Goal: Task Accomplishment & Management: Complete application form

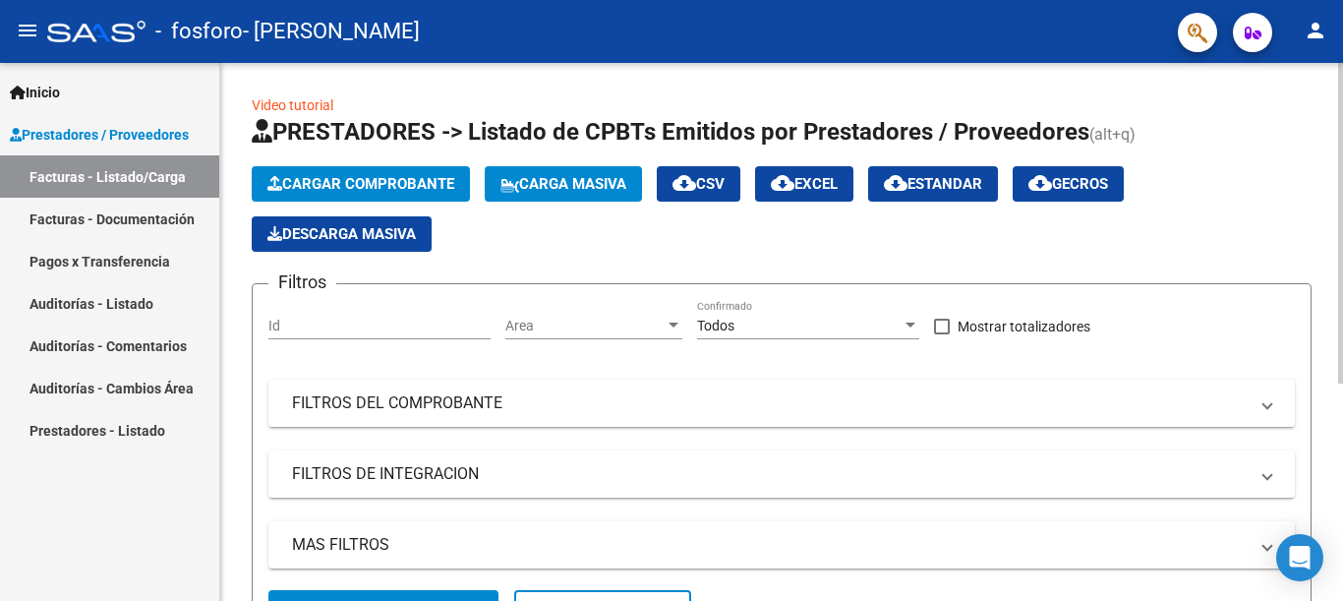
click at [397, 183] on span "Cargar Comprobante" at bounding box center [360, 184] width 187 height 18
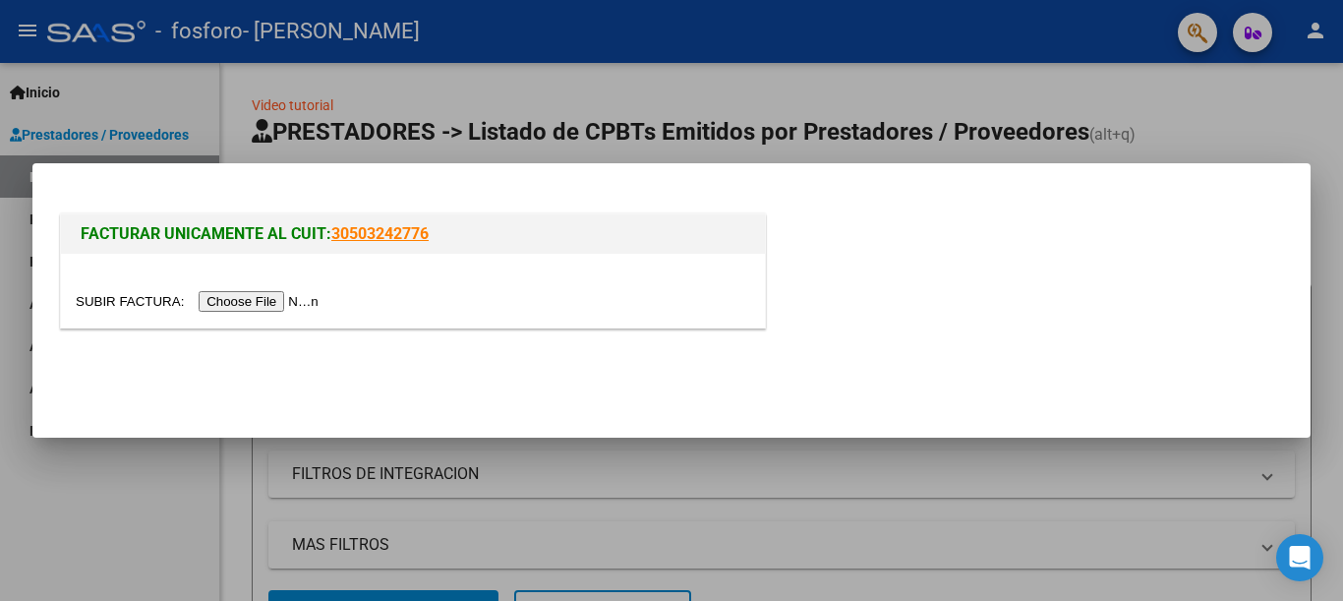
click at [268, 304] on input "file" at bounding box center [200, 301] width 249 height 21
click at [834, 371] on mat-dialog-actions at bounding box center [671, 376] width 1231 height 75
click at [1001, 527] on div at bounding box center [671, 300] width 1343 height 601
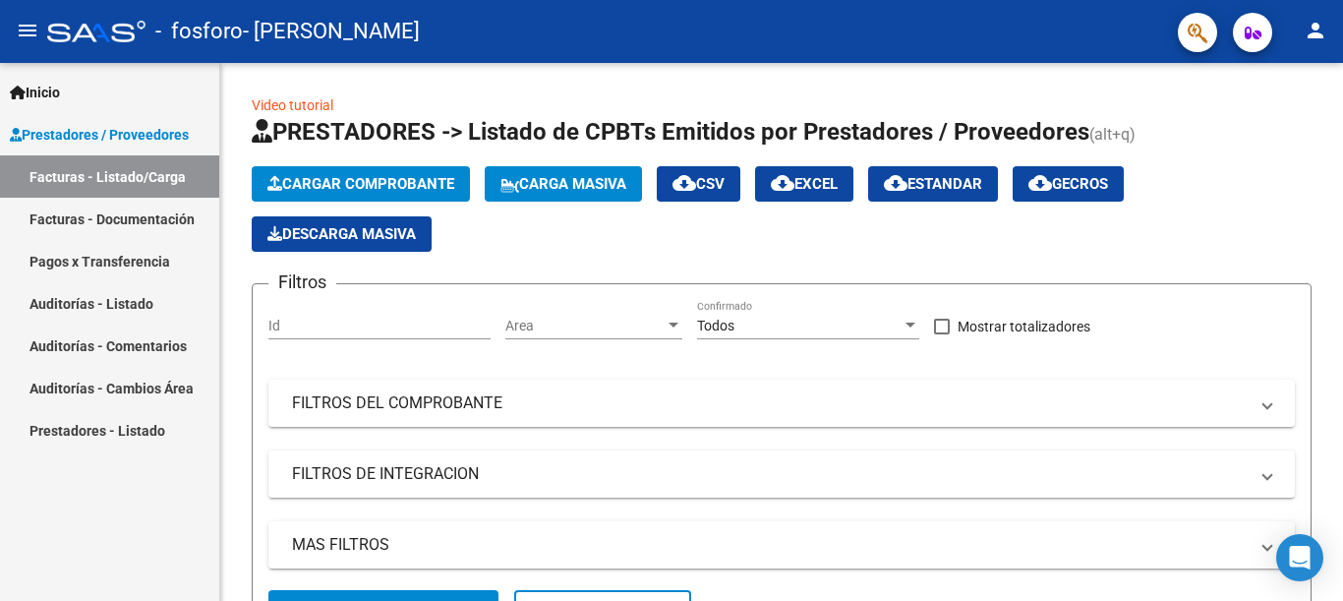
click at [98, 228] on link "Facturas - Documentación" at bounding box center [109, 219] width 219 height 42
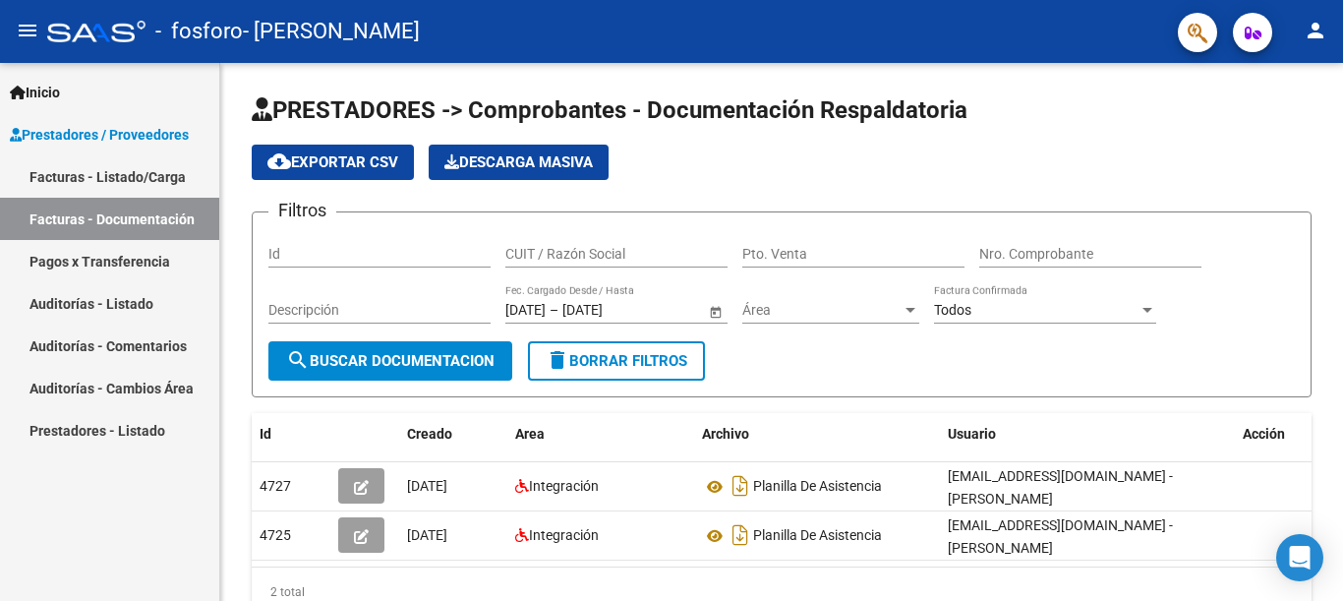
click at [108, 175] on link "Facturas - Listado/Carga" at bounding box center [109, 176] width 219 height 42
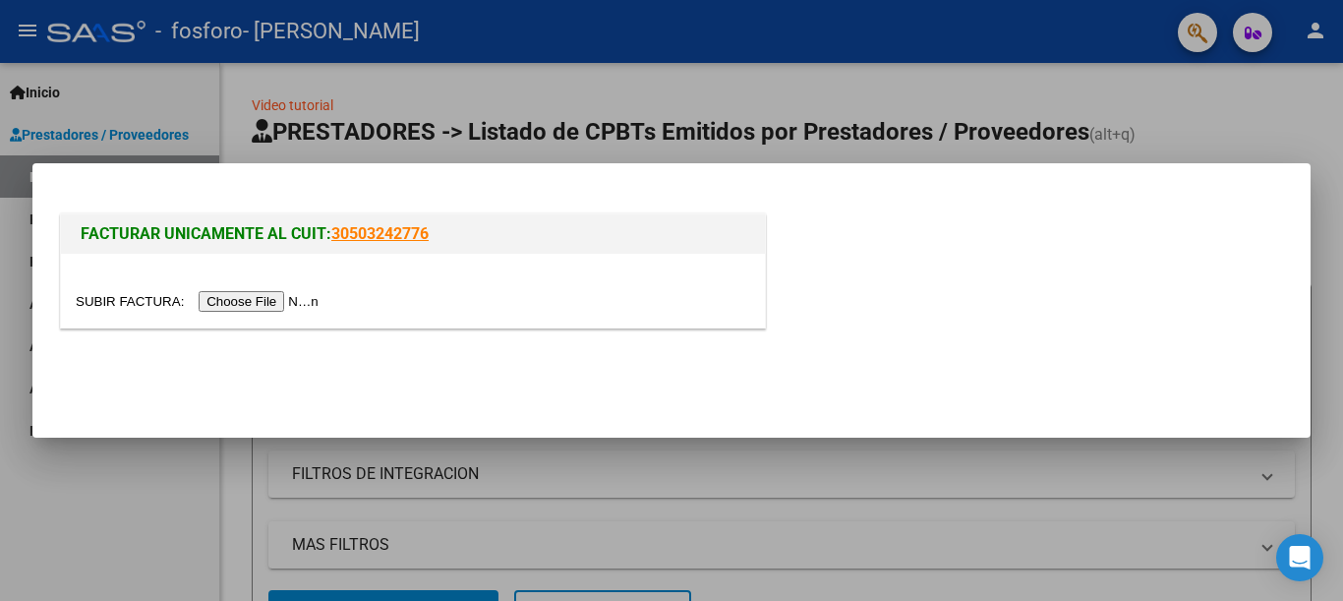
click at [282, 311] on input "file" at bounding box center [200, 301] width 249 height 21
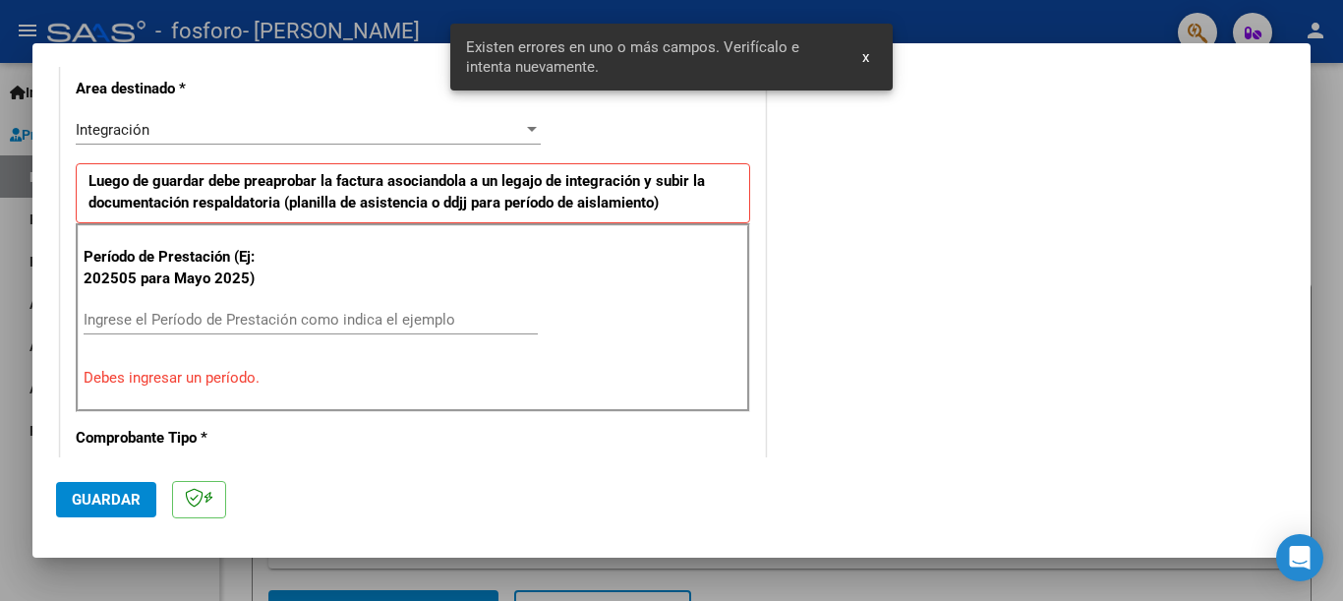
scroll to position [489, 0]
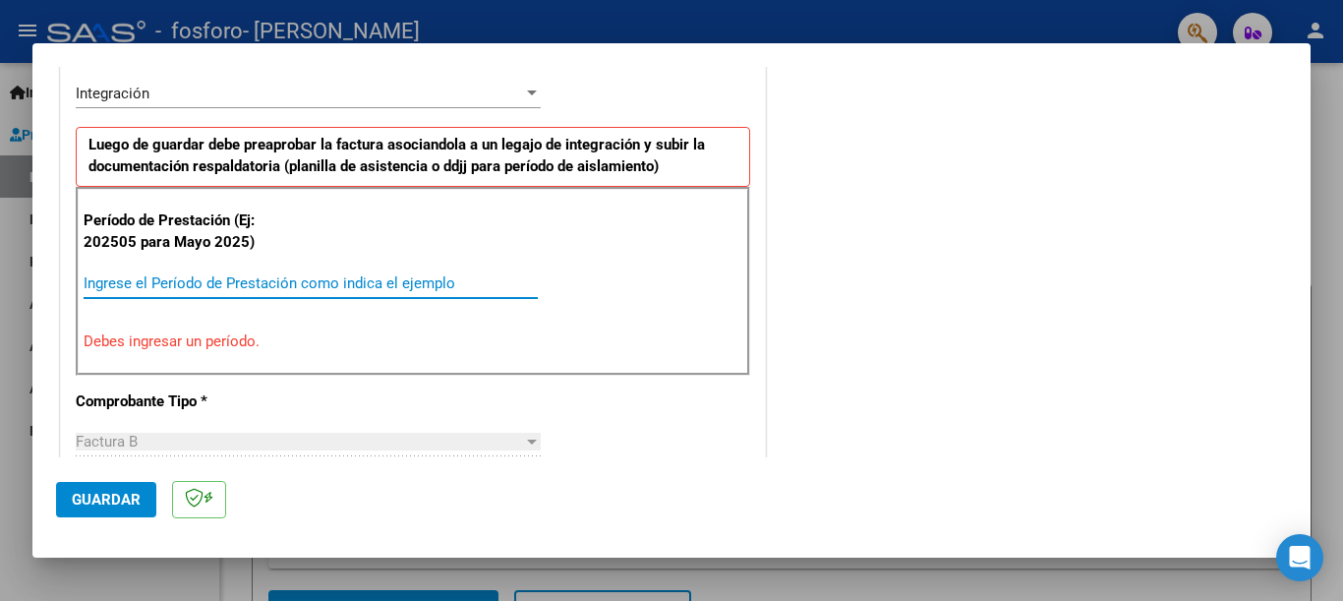
click at [137, 281] on input "Ingrese el Período de Prestación como indica el ejemplo" at bounding box center [311, 283] width 454 height 18
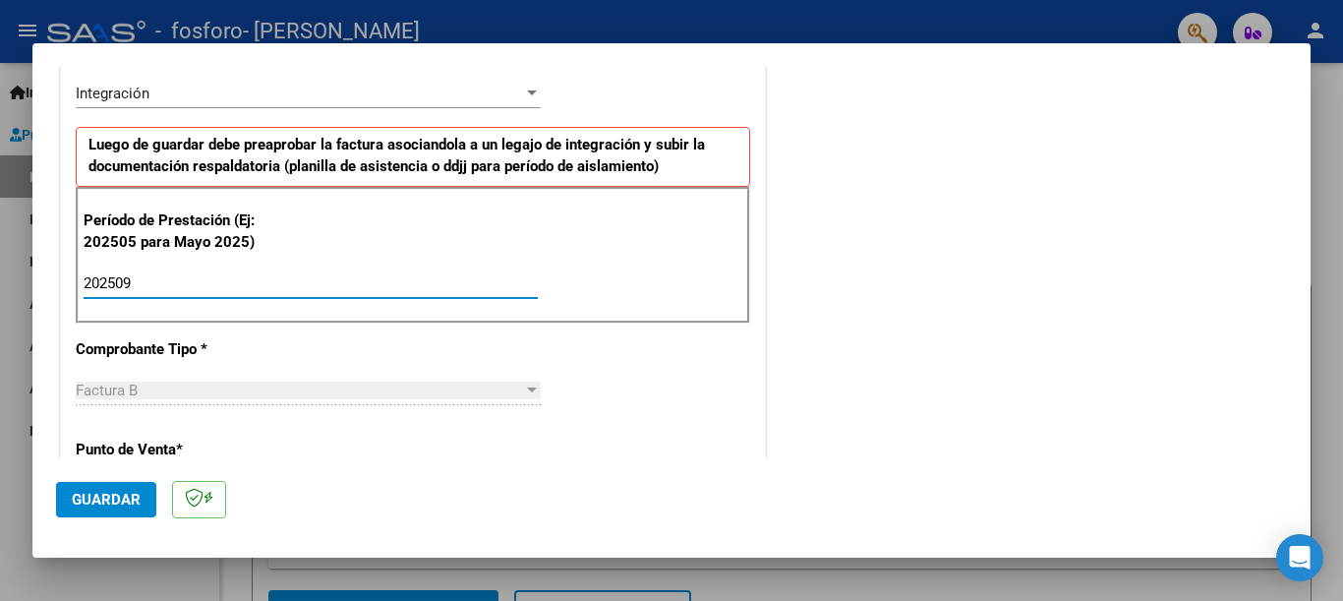
type input "202509"
click at [140, 390] on div "Factura B" at bounding box center [299, 390] width 447 height 18
click at [180, 449] on span "*" at bounding box center [179, 449] width 7 height 18
click at [527, 391] on div at bounding box center [532, 389] width 10 height 5
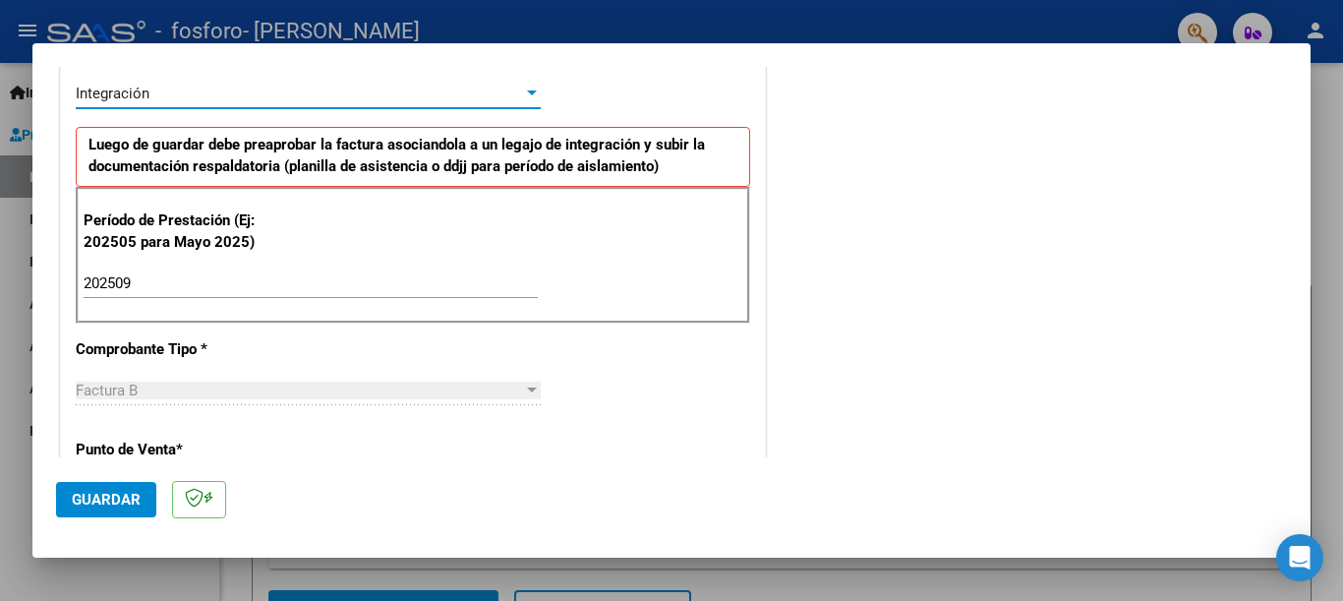
click at [523, 88] on div at bounding box center [532, 94] width 18 height 16
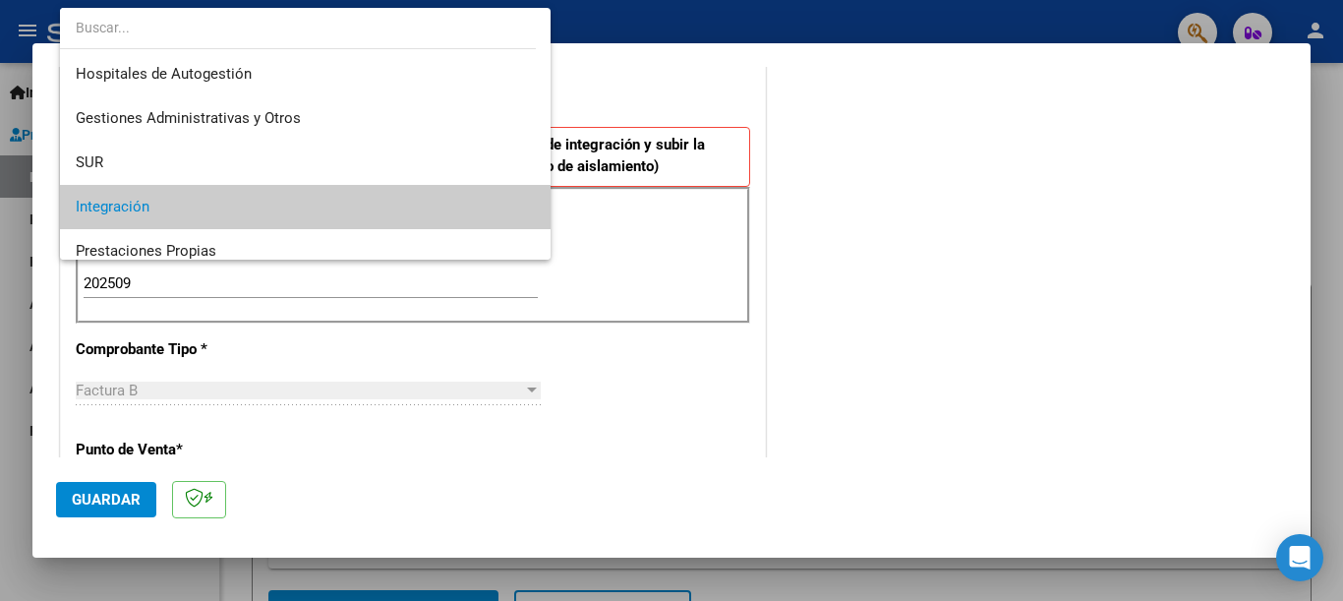
scroll to position [114, 0]
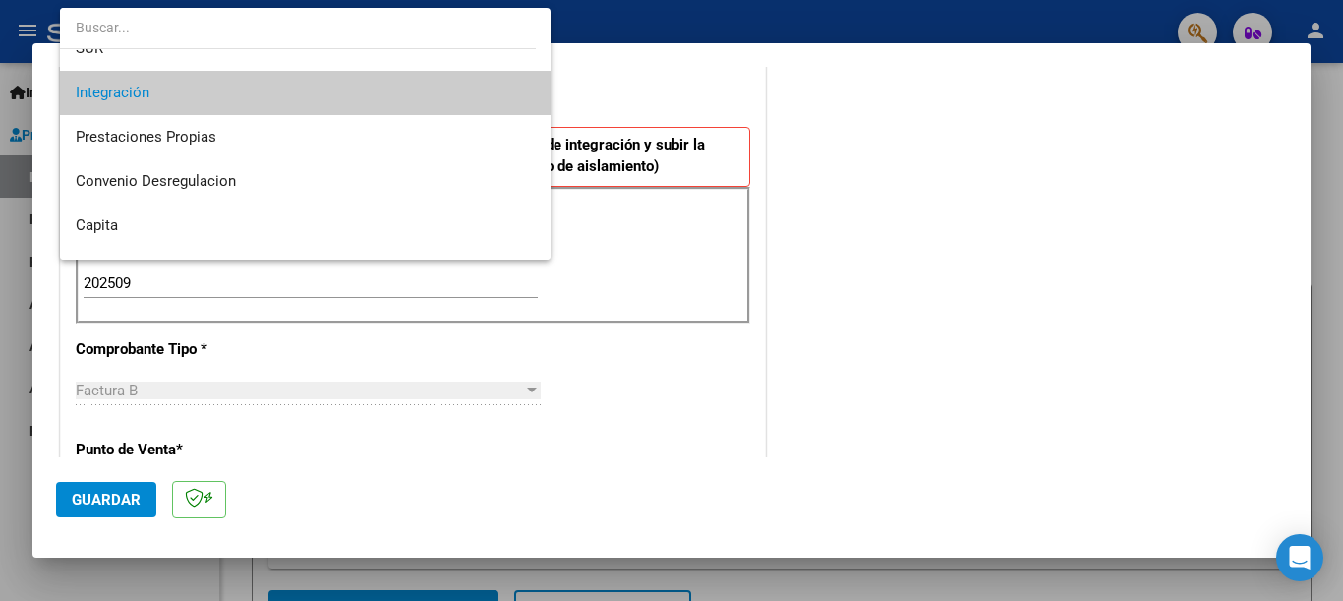
click at [392, 103] on span "Integración" at bounding box center [305, 93] width 459 height 44
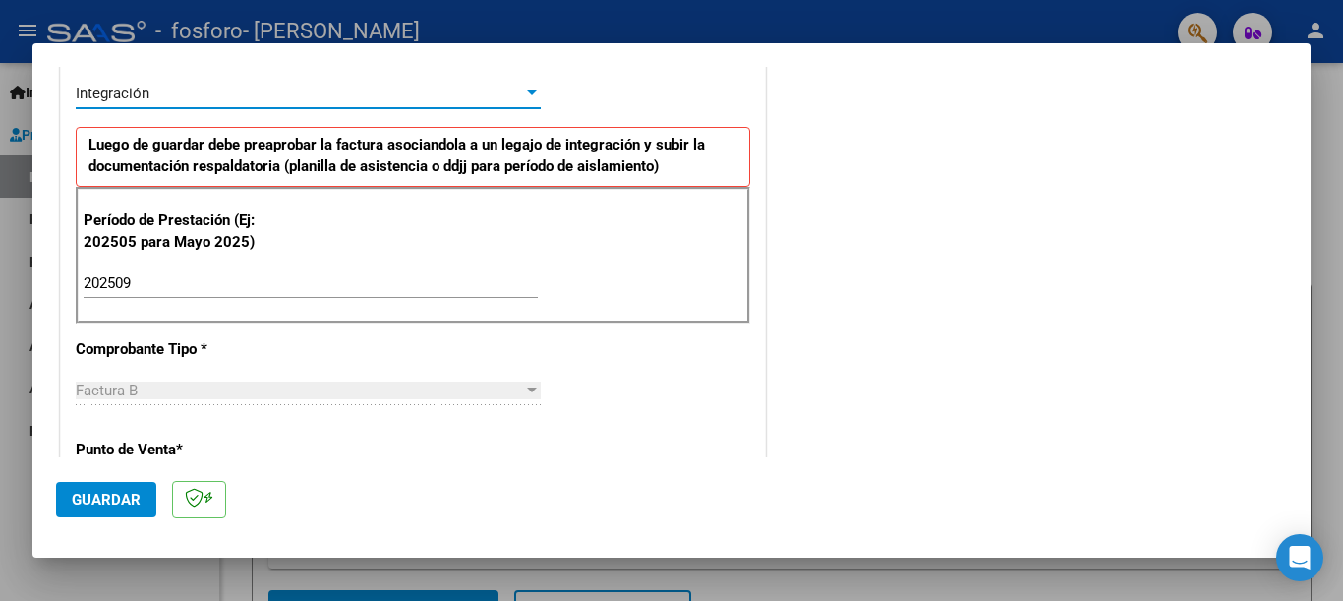
click at [114, 498] on span "Guardar" at bounding box center [106, 500] width 69 height 18
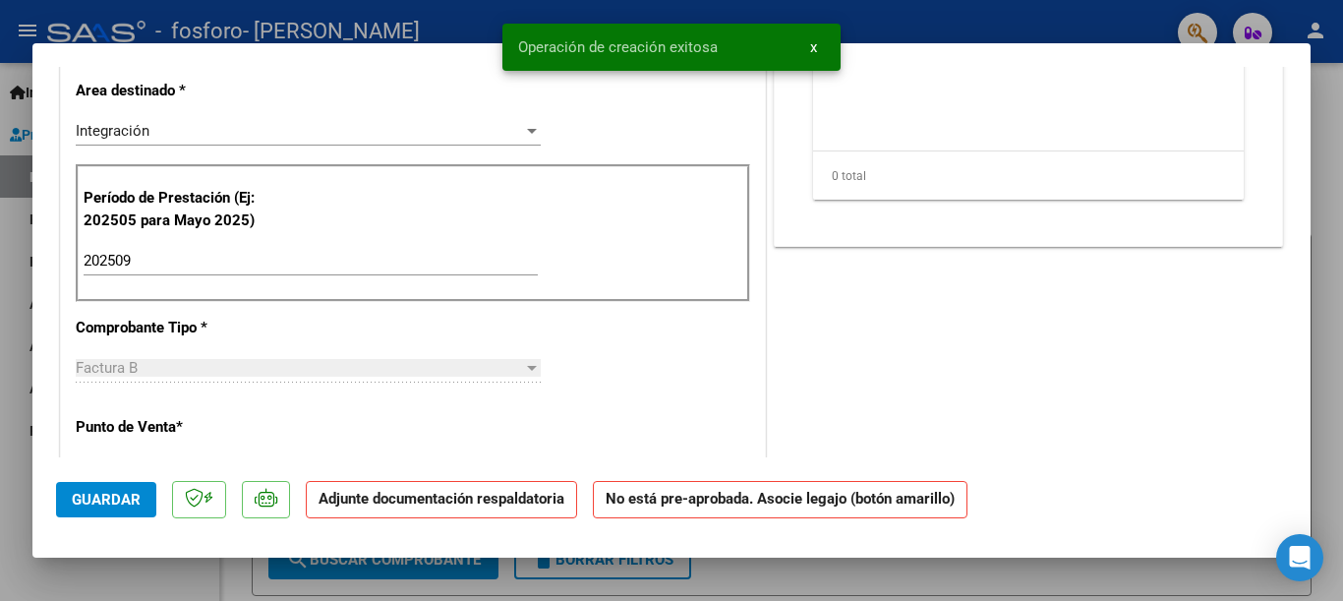
scroll to position [0, 0]
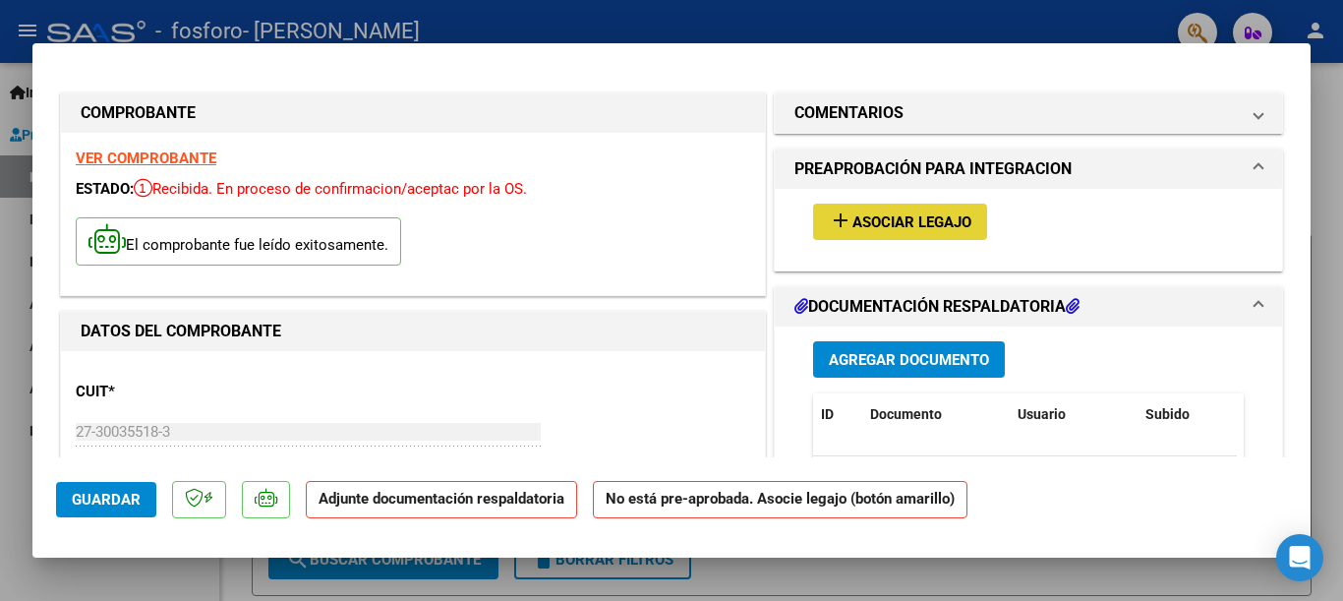
click at [908, 224] on span "Asociar Legajo" at bounding box center [911, 222] width 119 height 18
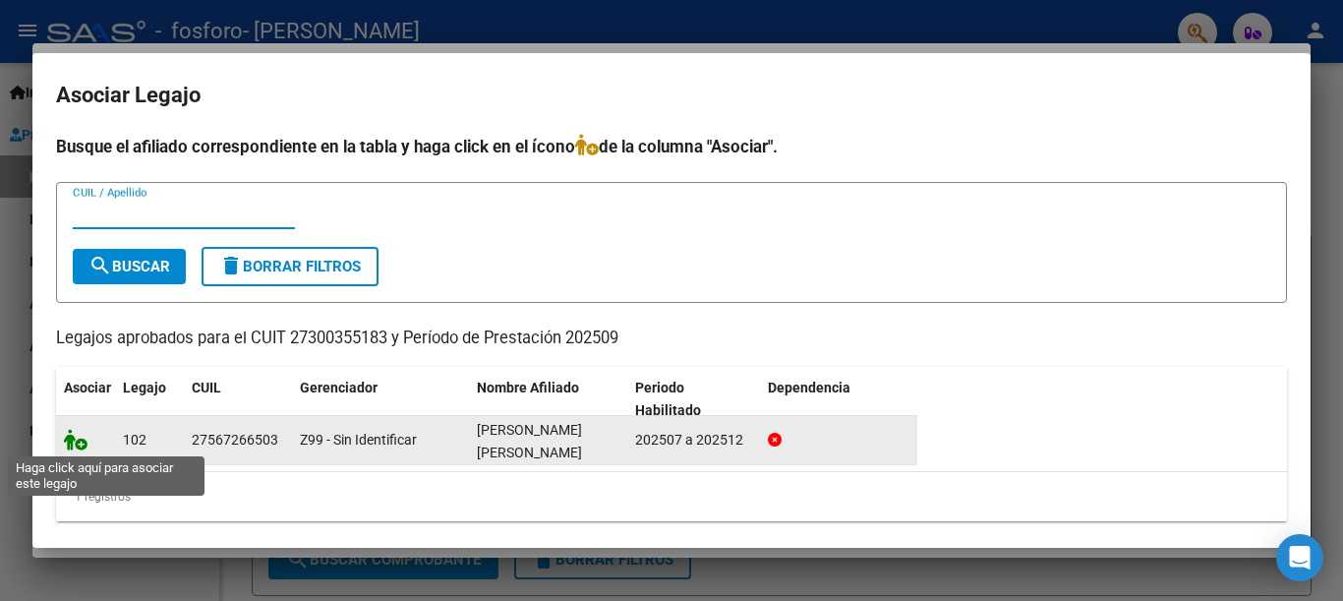
click at [81, 444] on icon at bounding box center [76, 440] width 24 height 22
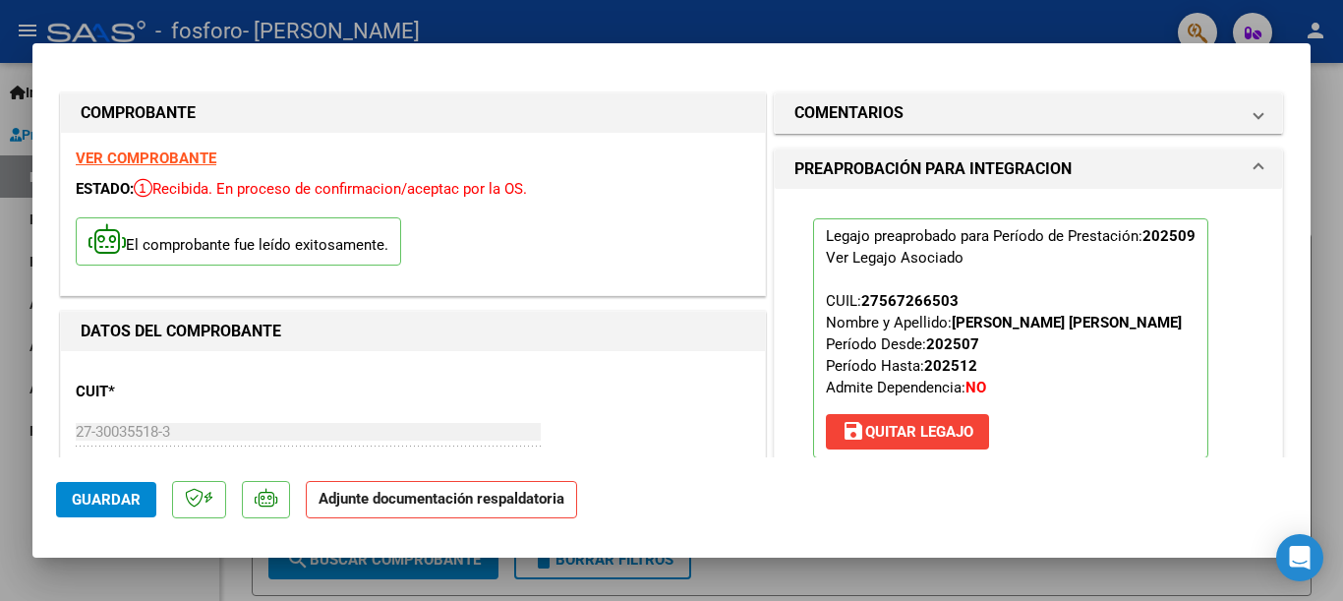
click at [407, 510] on p "Adjunte documentación respaldatoria" at bounding box center [441, 500] width 271 height 38
click at [413, 502] on strong "Adjunte documentación respaldatoria" at bounding box center [442, 499] width 246 height 18
click at [165, 162] on strong "VER COMPROBANTE" at bounding box center [146, 158] width 141 height 18
click at [1255, 160] on span at bounding box center [1259, 169] width 8 height 24
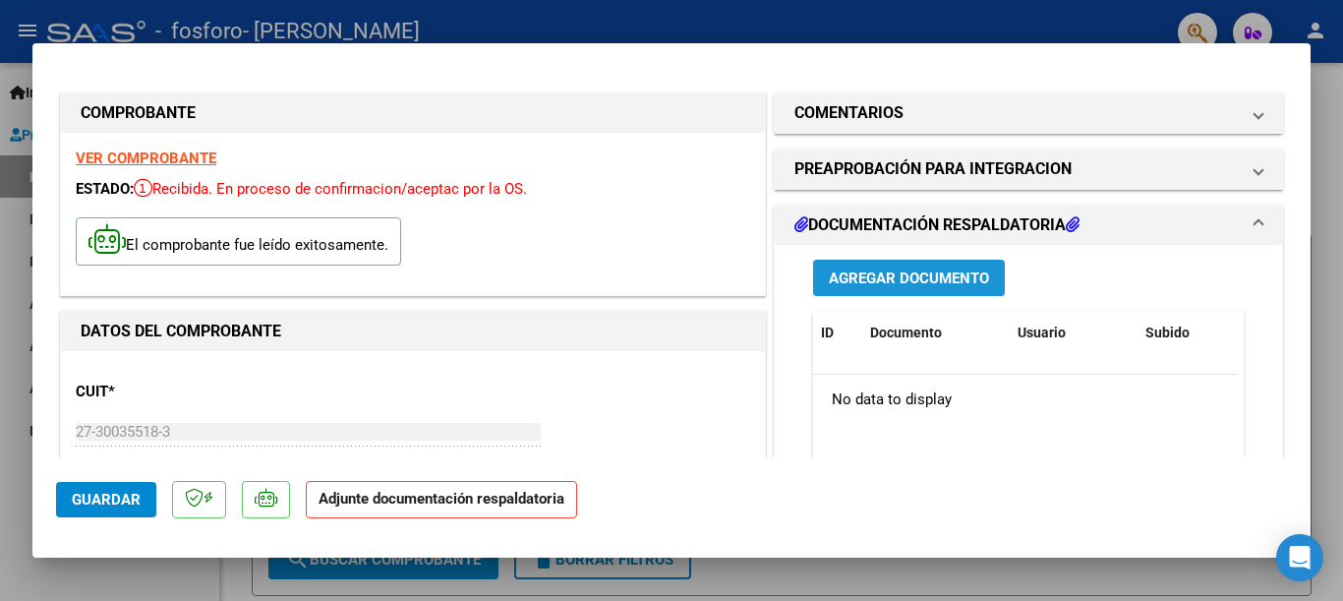
click at [864, 287] on span "Agregar Documento" at bounding box center [909, 278] width 160 height 18
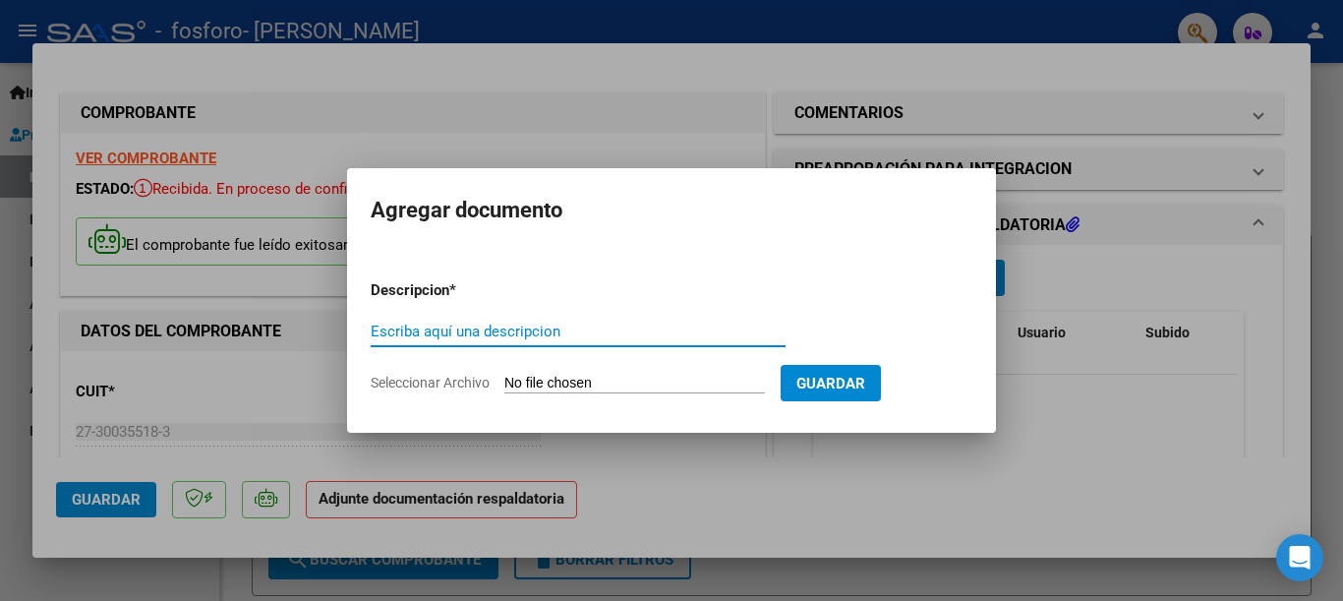
click at [481, 328] on input "Escriba aquí una descripcion" at bounding box center [578, 332] width 415 height 18
click at [436, 327] on input "Escriba aquí una descripcion" at bounding box center [578, 332] width 415 height 18
type input "p"
type input "Planilla de asistencia"
click at [675, 387] on input "Seleccionar Archivo" at bounding box center [634, 384] width 261 height 19
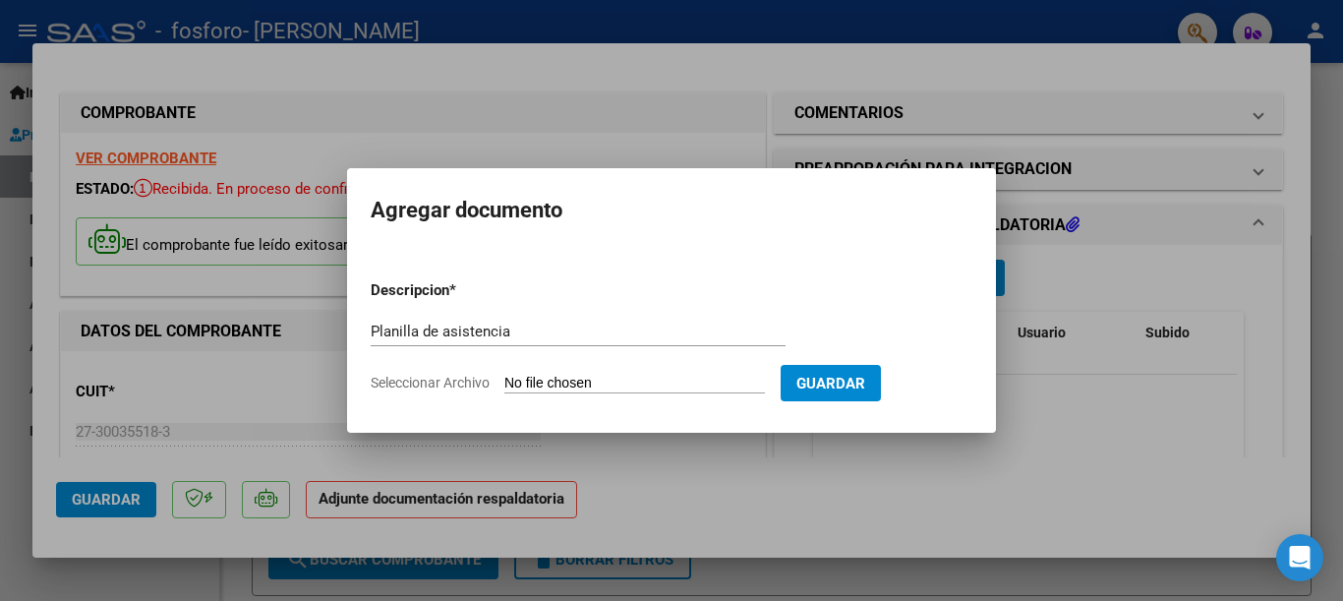
type input "C:\fakepath\Planilla de aistencia [DATE] [PERSON_NAME].pdf"
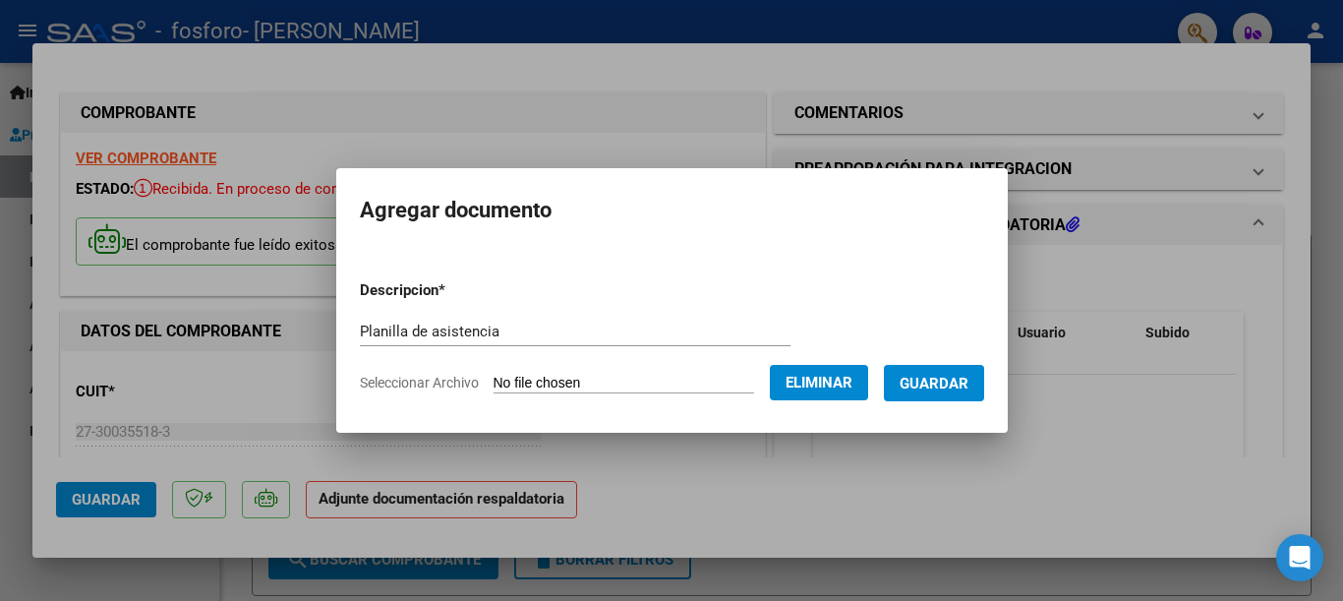
click at [933, 380] on span "Guardar" at bounding box center [934, 384] width 69 height 18
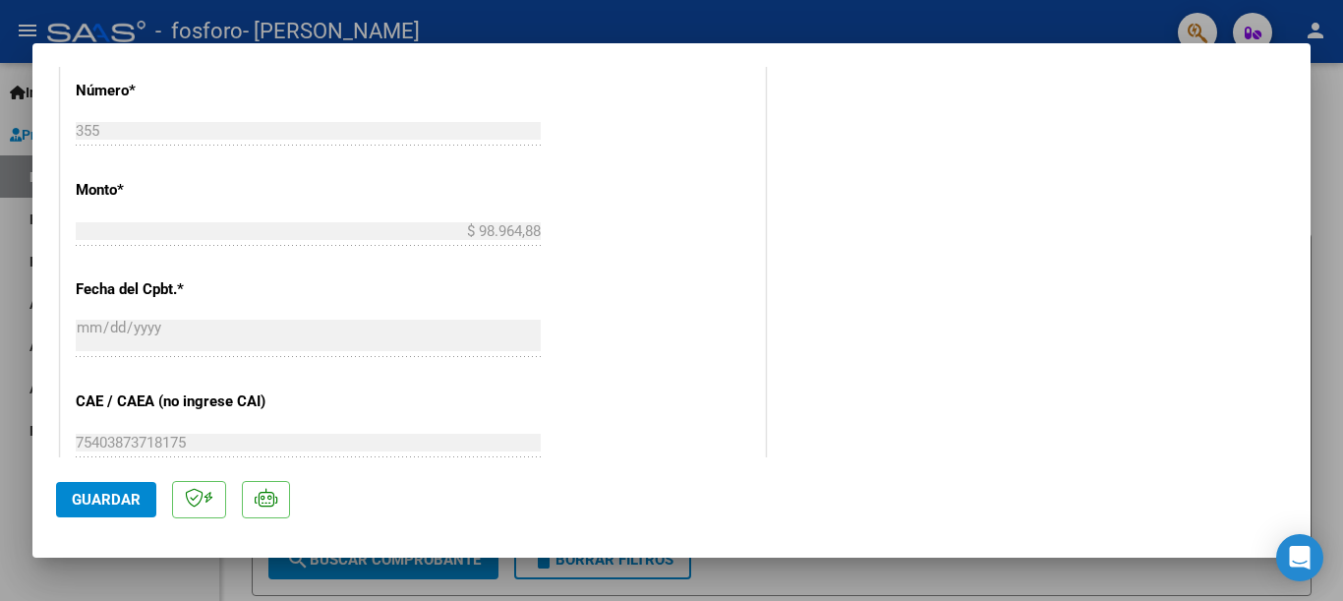
scroll to position [1271, 0]
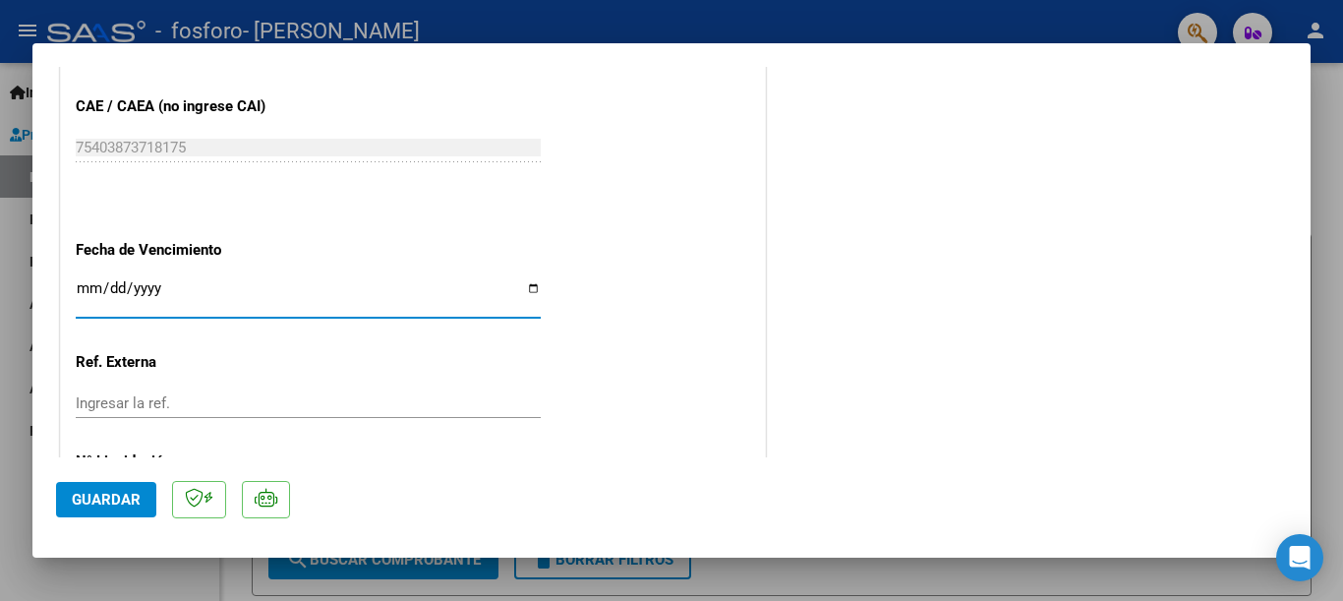
click at [528, 288] on input "Ingresar la fecha" at bounding box center [308, 295] width 465 height 31
type input "[DATE]"
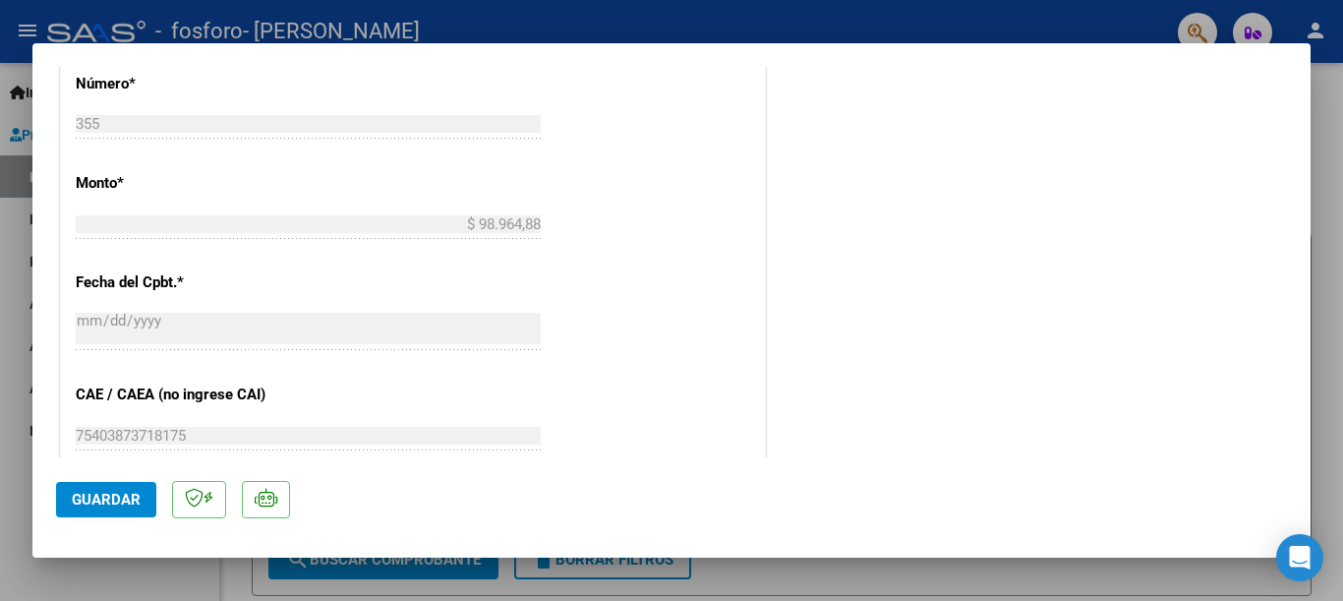
scroll to position [1180, 0]
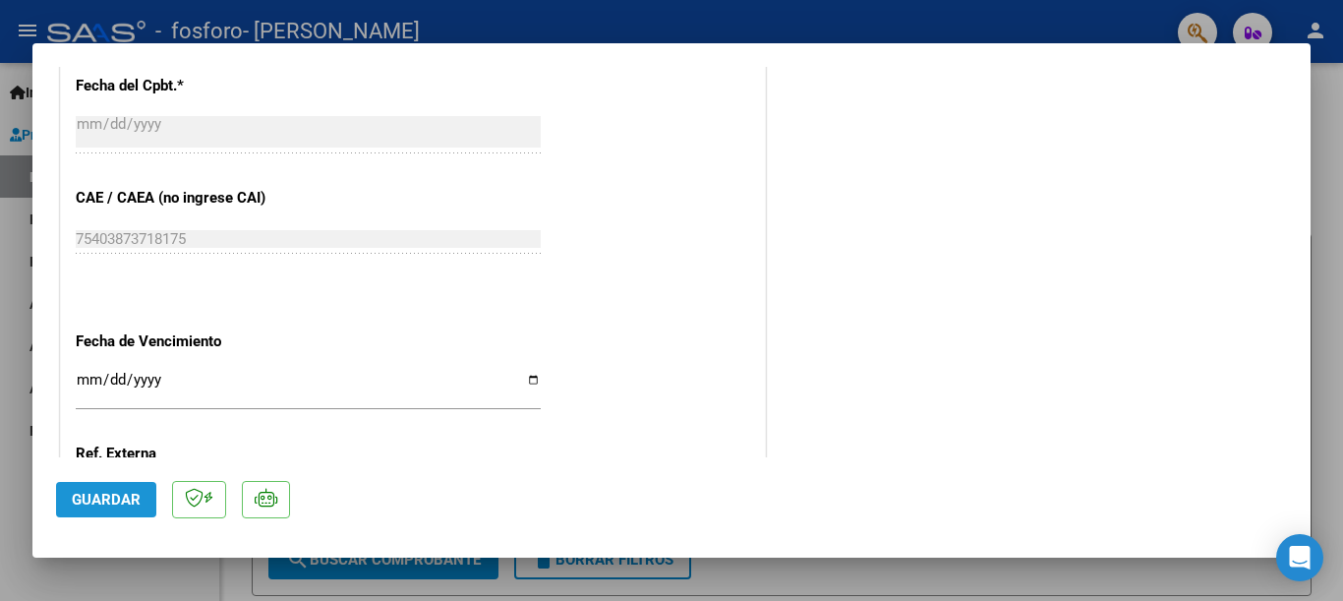
click at [114, 506] on span "Guardar" at bounding box center [106, 500] width 69 height 18
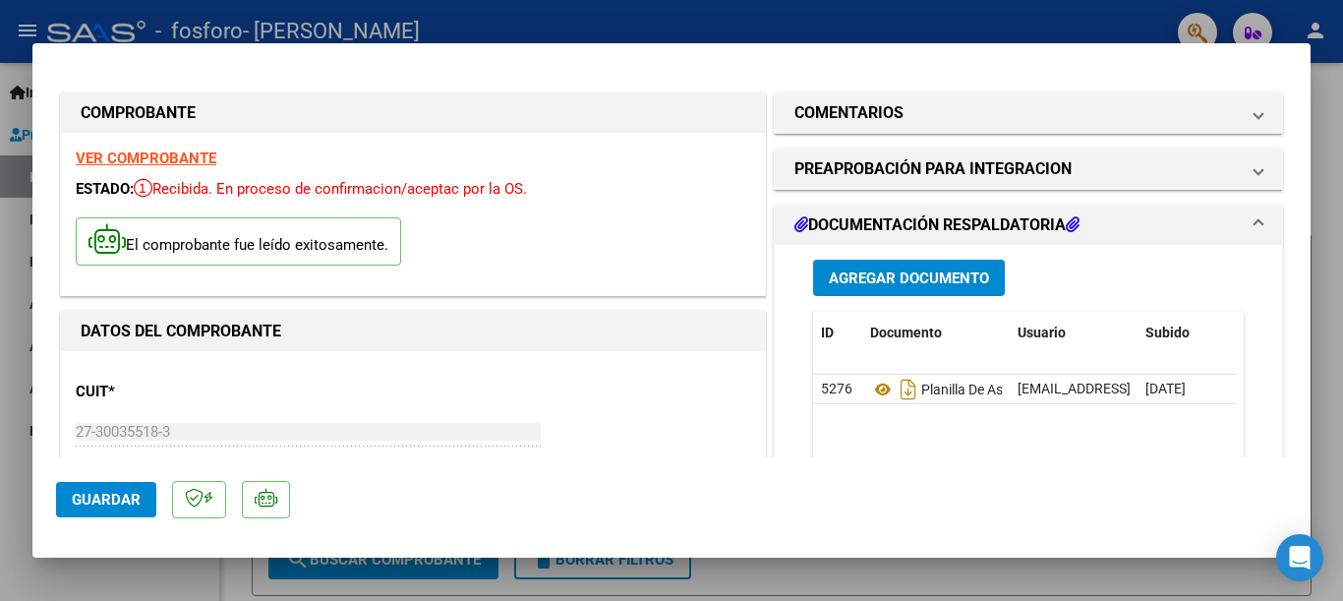
scroll to position [98, 0]
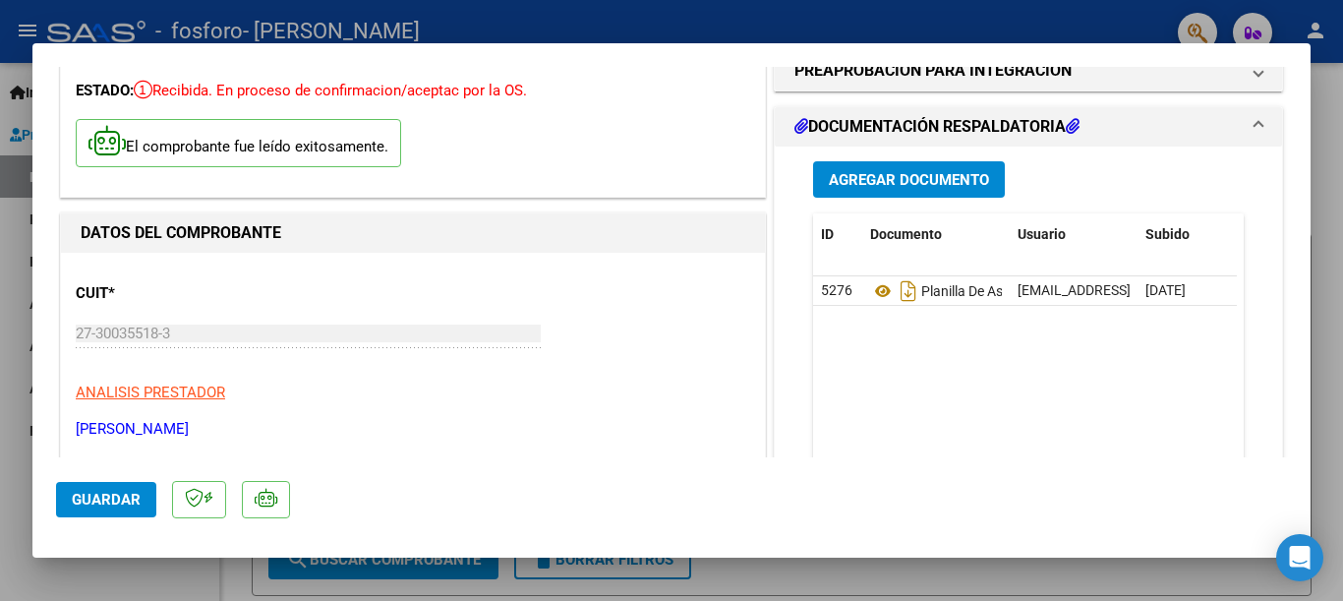
click at [627, 16] on div at bounding box center [671, 300] width 1343 height 601
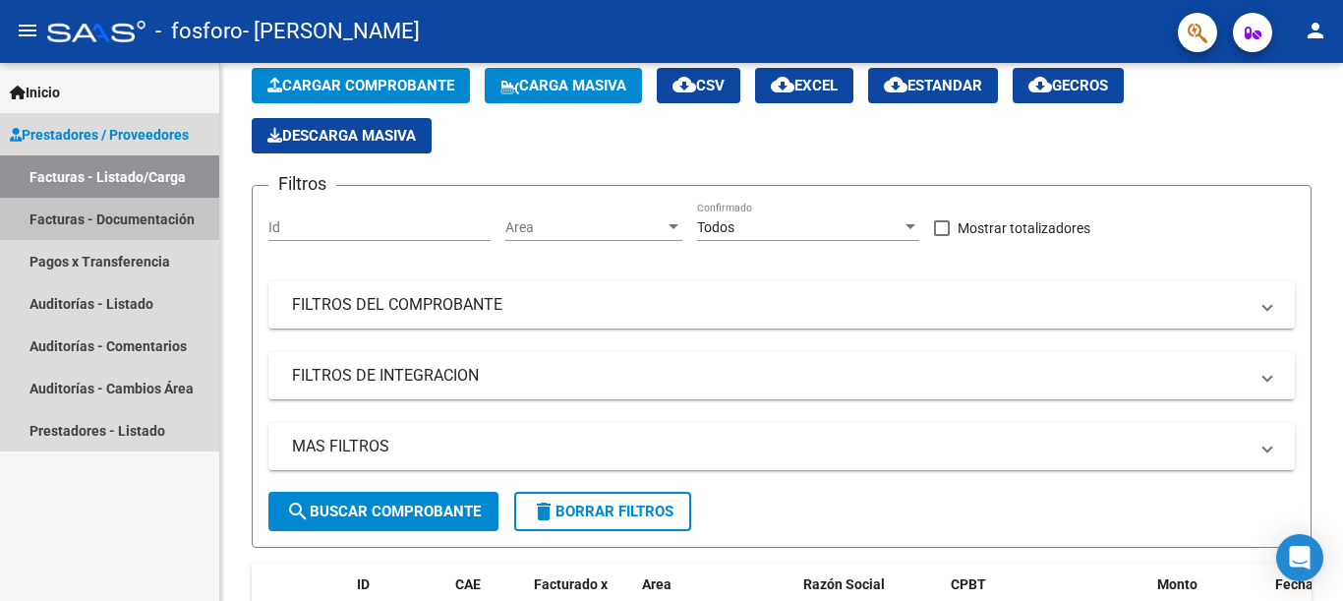
click at [98, 212] on link "Facturas - Documentación" at bounding box center [109, 219] width 219 height 42
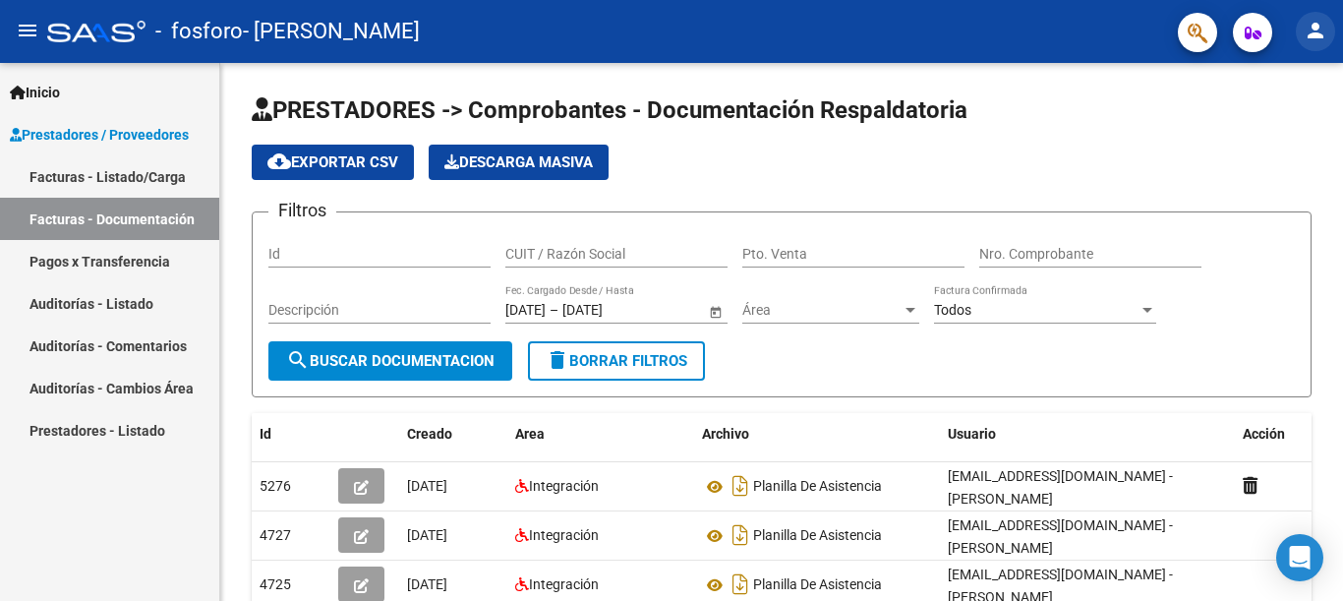
click at [1321, 29] on mat-icon "person" at bounding box center [1316, 31] width 24 height 24
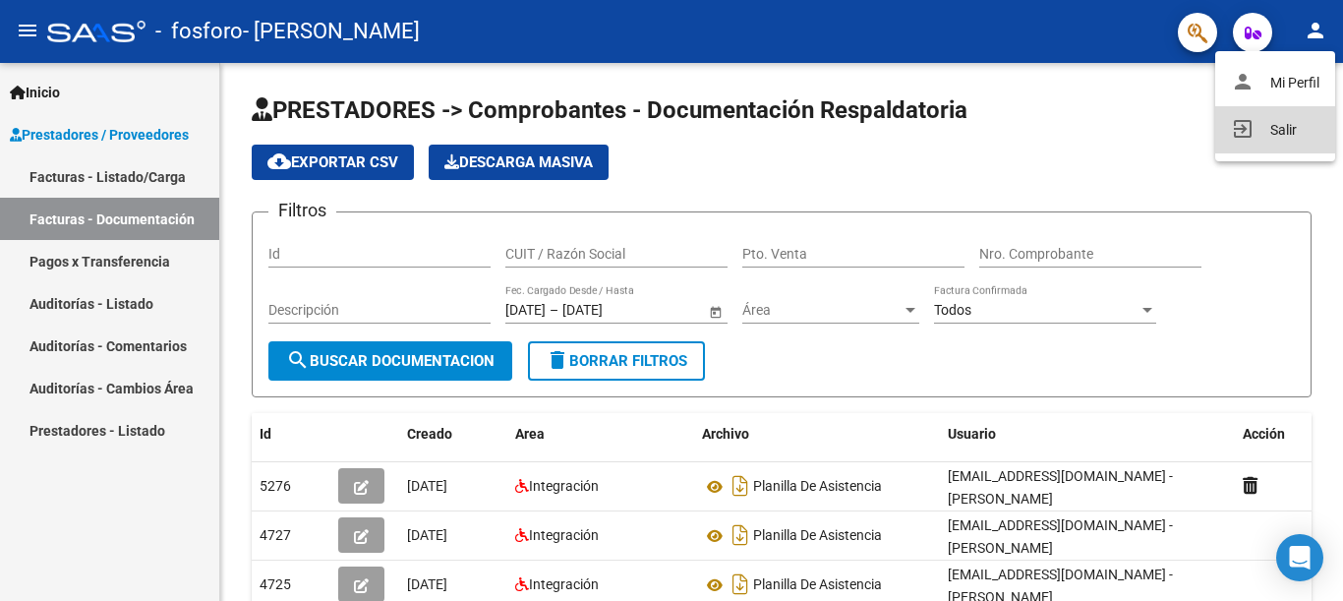
click at [1296, 129] on button "exit_to_app Salir" at bounding box center [1275, 129] width 120 height 47
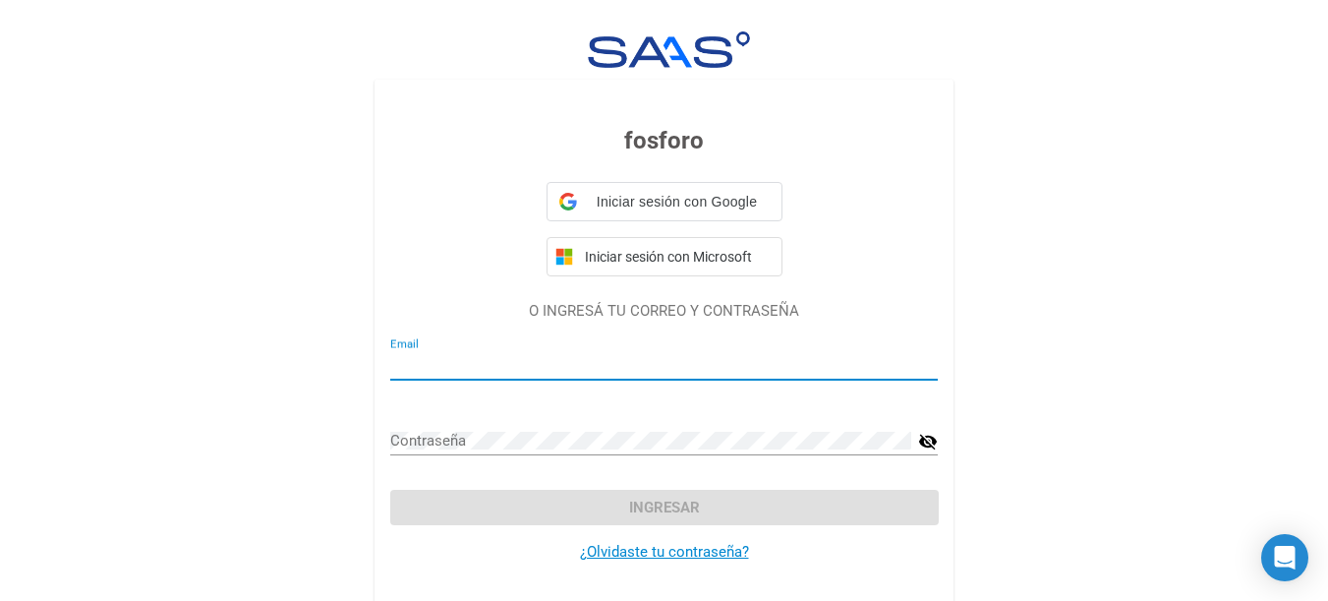
type input "Ignacio2018"
